Goal: Information Seeking & Learning: Compare options

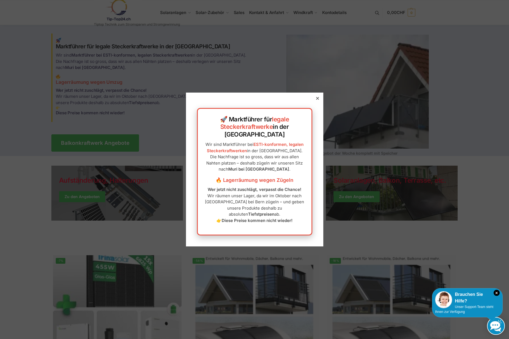
click at [316, 100] on icon at bounding box center [317, 98] width 3 height 3
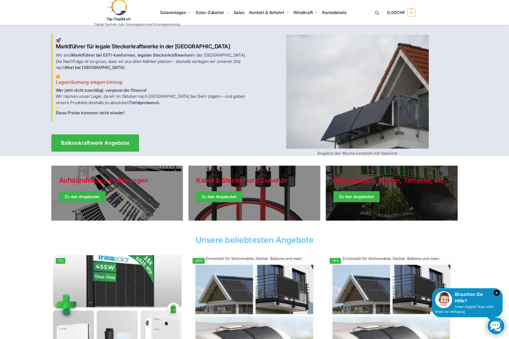
click at [354, 197] on link "Winter Jackets" at bounding box center [392, 193] width 132 height 55
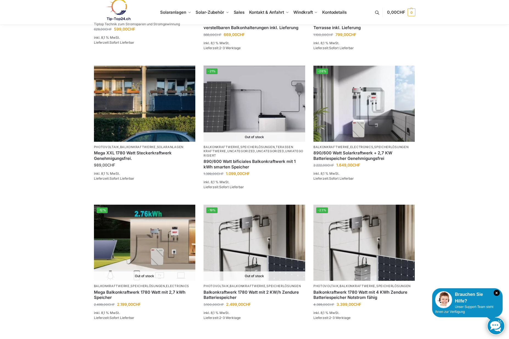
scroll to position [327, 0]
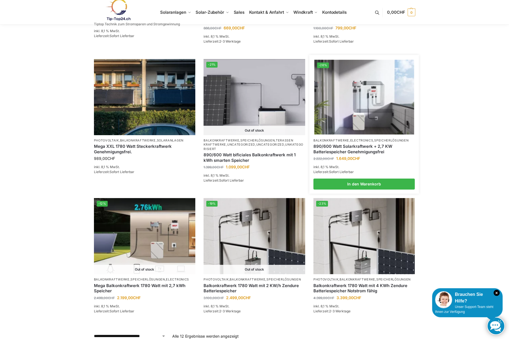
click at [364, 122] on img at bounding box center [364, 97] width 100 height 75
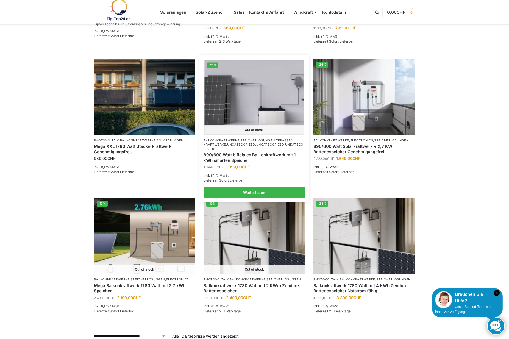
click at [249, 113] on img at bounding box center [254, 97] width 100 height 75
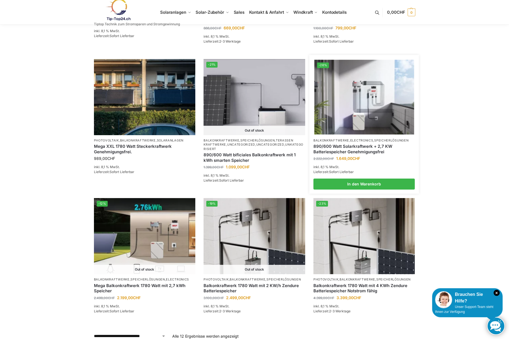
click at [358, 98] on img at bounding box center [364, 97] width 100 height 75
